Goal: Information Seeking & Learning: Learn about a topic

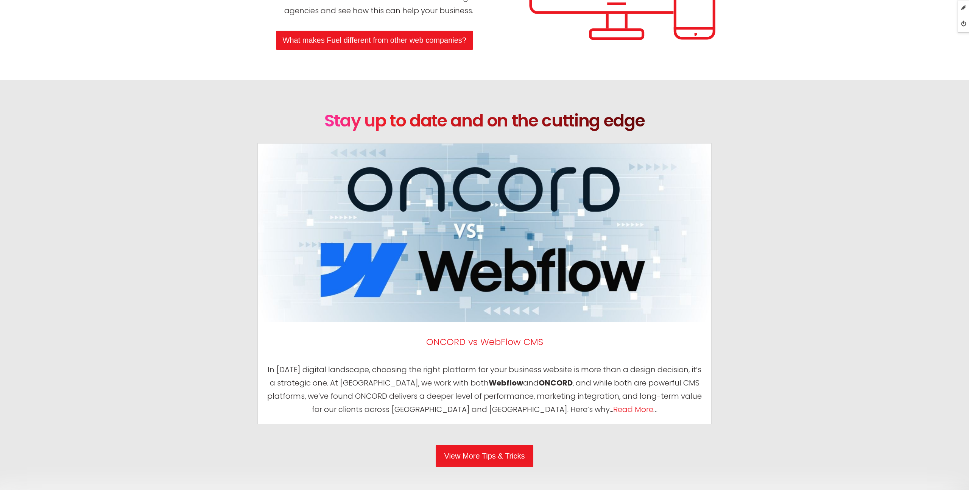
scroll to position [3740, 0]
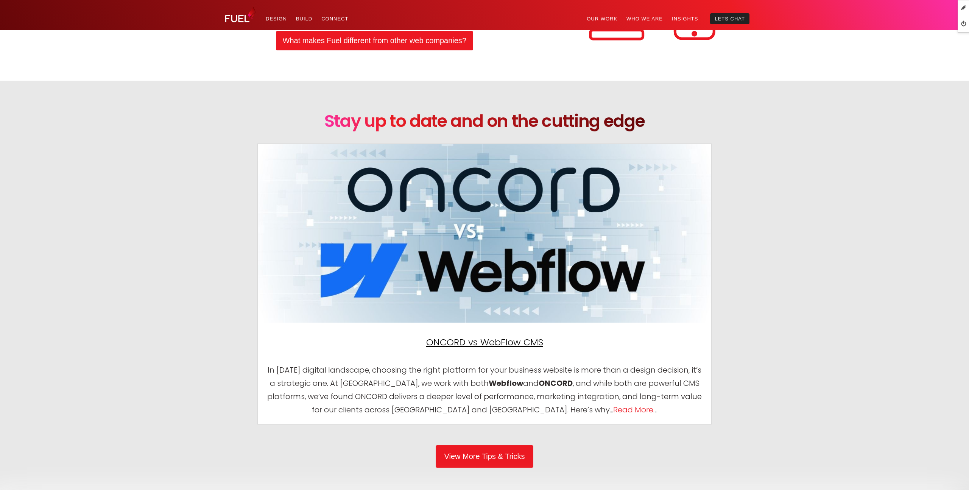
click at [467, 342] on span "ONCORD vs WebFlow CMS" at bounding box center [484, 342] width 117 height 12
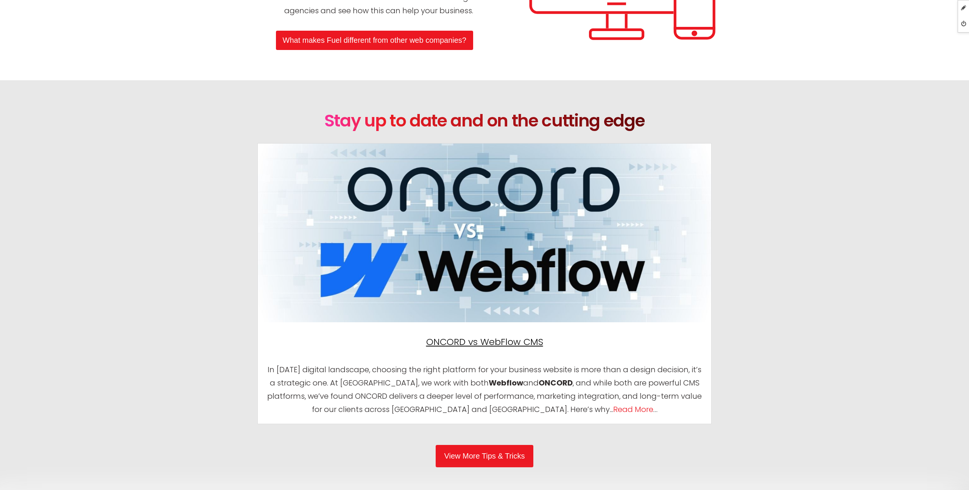
scroll to position [3741, 0]
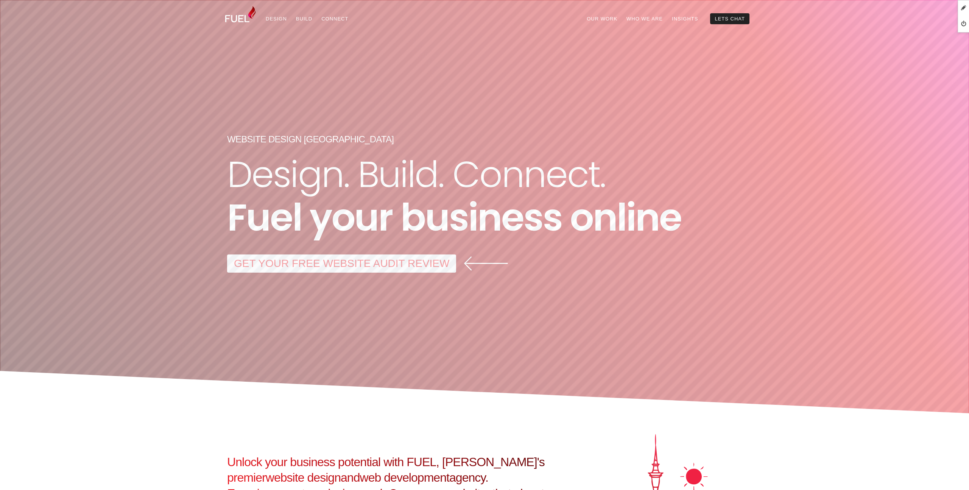
click at [401, 263] on link "GET YOUR FREE WEBSITE AUDIT REVIEW" at bounding box center [341, 263] width 229 height 18
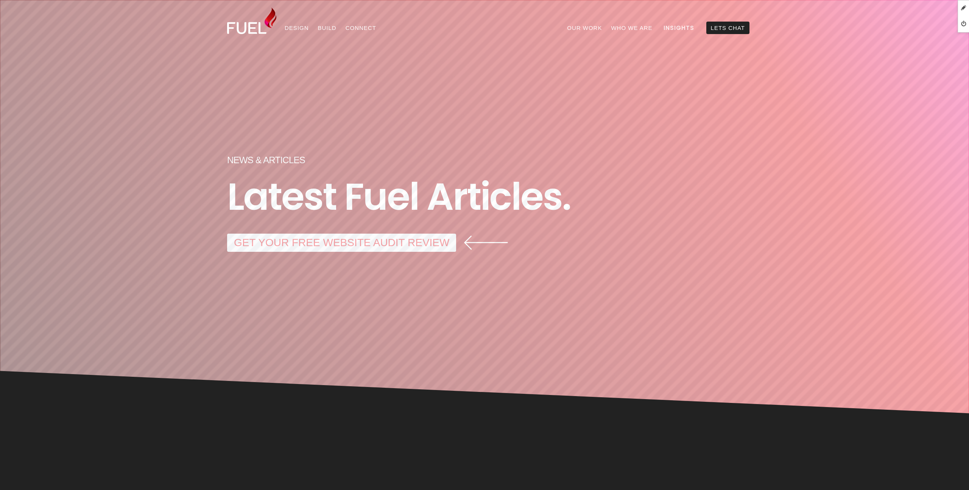
click at [672, 29] on link "Insights" at bounding box center [679, 28] width 40 height 12
click at [236, 14] on img at bounding box center [240, 14] width 30 height 16
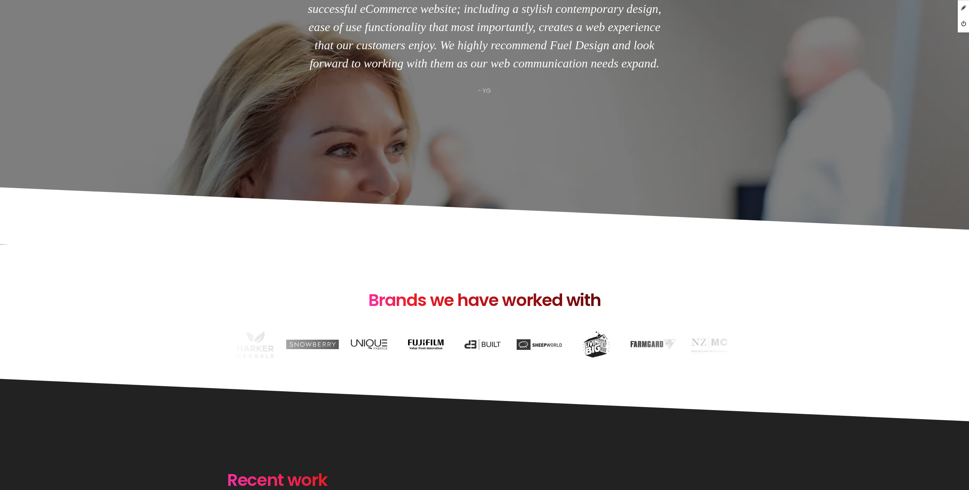
scroll to position [1136, 0]
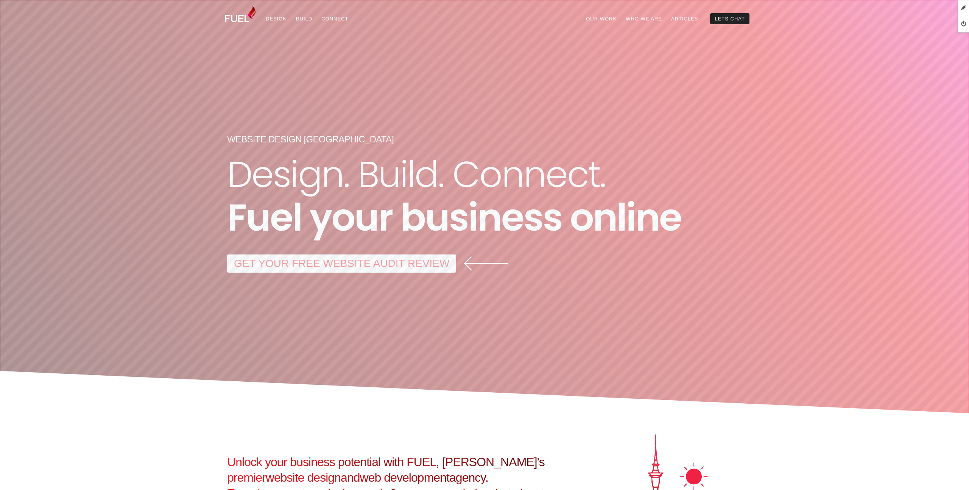
drag, startPoint x: 686, startPoint y: 21, endPoint x: 693, endPoint y: 28, distance: 9.4
click at [687, 21] on link "Articles" at bounding box center [685, 18] width 36 height 11
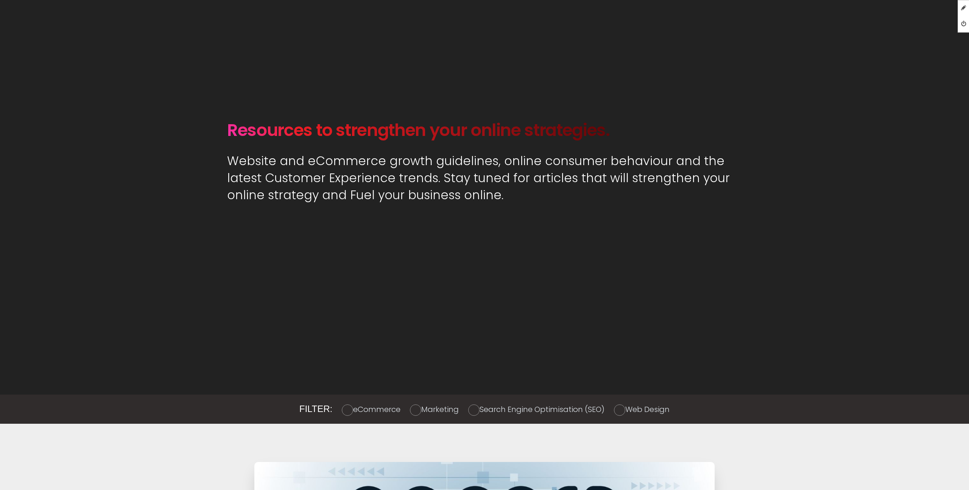
scroll to position [491, 0]
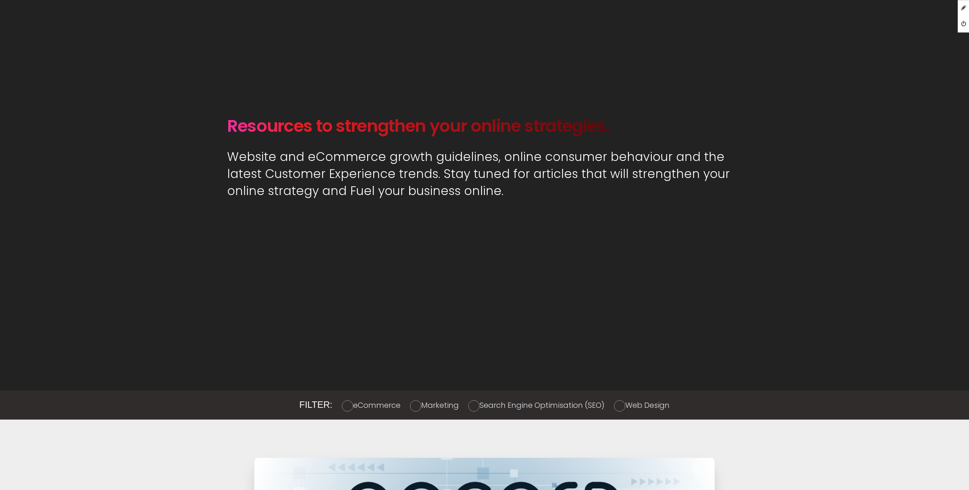
click at [468, 134] on h2 "Resources to strengthen your online strategies." at bounding box center [418, 126] width 383 height 20
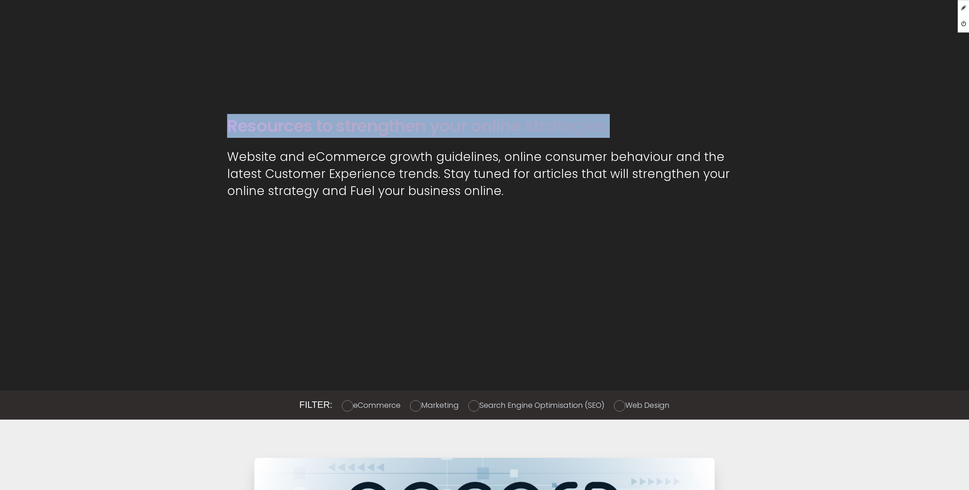
drag, startPoint x: 468, startPoint y: 134, endPoint x: 571, endPoint y: 55, distance: 130.1
click at [468, 134] on h2 "Resources to strengthen your online strategies." at bounding box center [418, 126] width 383 height 20
